Goal: Task Accomplishment & Management: Manage account settings

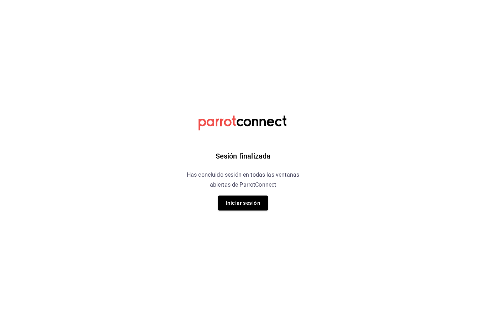
click at [256, 200] on button "Iniciar sesión" at bounding box center [243, 203] width 50 height 15
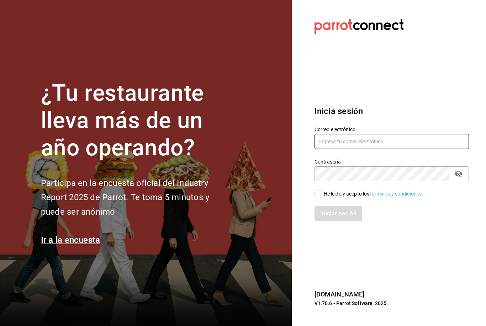
click at [351, 149] on input "text" at bounding box center [392, 141] width 154 height 15
type input "Fellerbagels@gmail.com"
click at [320, 197] on input "He leído y acepto los Términos y condiciones." at bounding box center [318, 194] width 6 height 6
checkbox input "true"
click at [331, 221] on button "Iniciar sesión" at bounding box center [339, 213] width 48 height 15
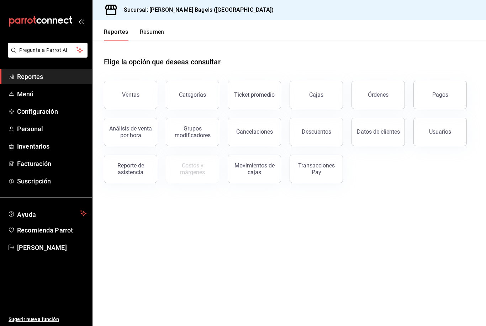
click at [136, 99] on button "Ventas" at bounding box center [130, 95] width 53 height 28
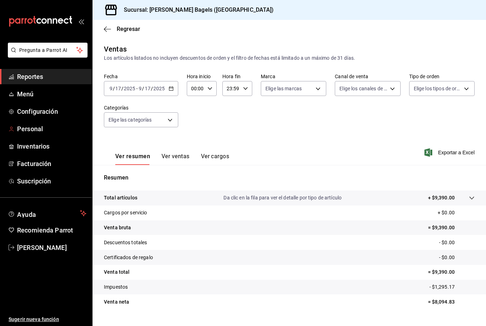
click at [47, 132] on span "Personal" at bounding box center [51, 129] width 69 height 10
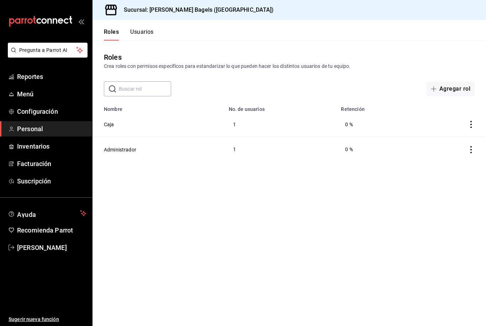
click at [347, 261] on main "Roles Crea roles con permisos específicos para estandarizar lo que pueden hacer…" at bounding box center [290, 184] width 394 height 286
click at [63, 73] on span "Reportes" at bounding box center [51, 77] width 69 height 10
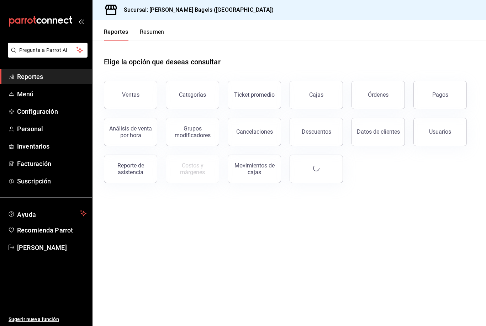
click at [139, 97] on button "Ventas" at bounding box center [130, 95] width 53 height 28
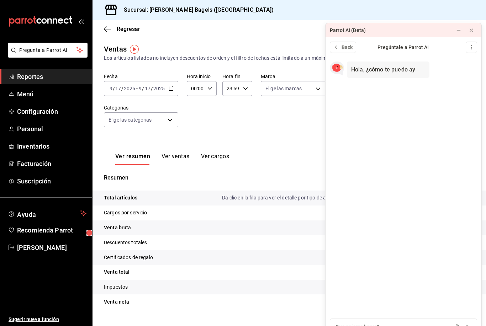
click at [477, 8] on div "Sucursal: [PERSON_NAME] Bagels ([GEOGRAPHIC_DATA])" at bounding box center [290, 10] width 394 height 20
